Goal: Navigation & Orientation: Find specific page/section

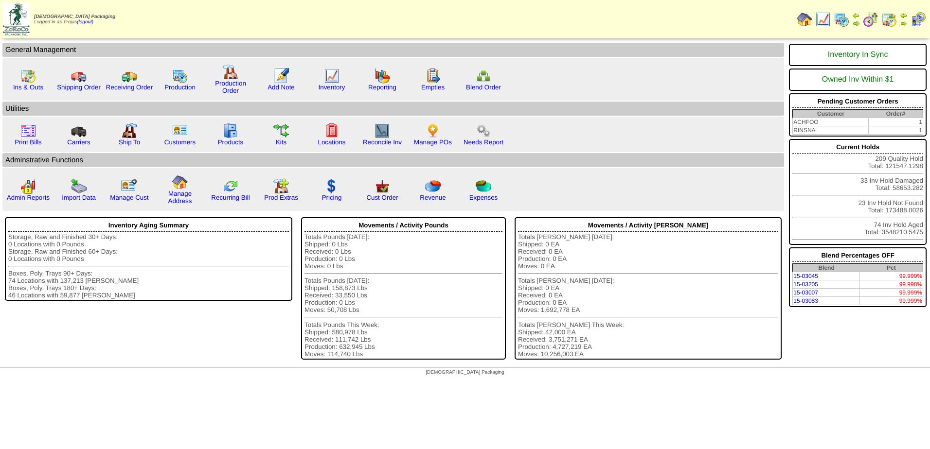
click at [841, 20] on img at bounding box center [841, 20] width 16 height 16
